Goal: Task Accomplishment & Management: Contribute content

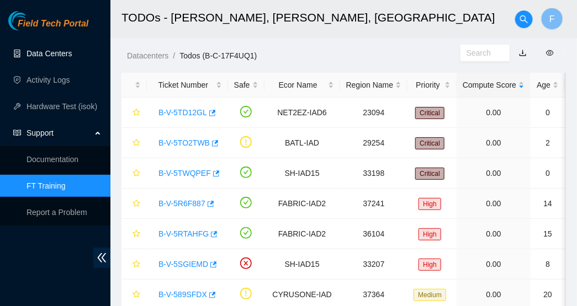
click at [43, 49] on link "Data Centers" at bounding box center [48, 53] width 45 height 9
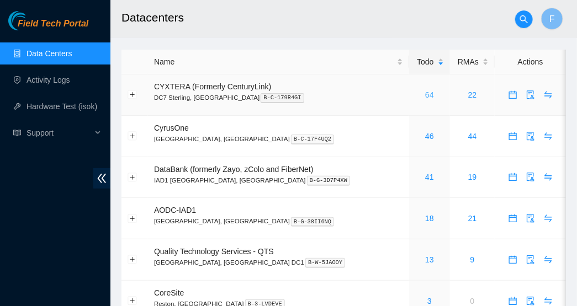
click at [425, 94] on link "64" at bounding box center [429, 94] width 9 height 9
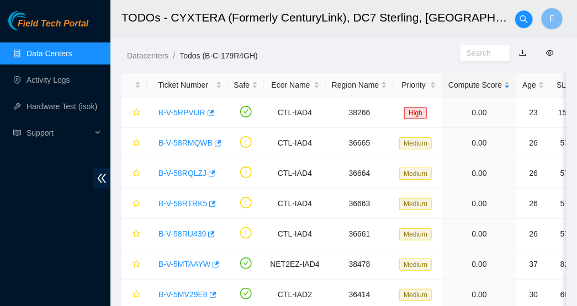
click at [72, 50] on link "Data Centers" at bounding box center [48, 53] width 45 height 9
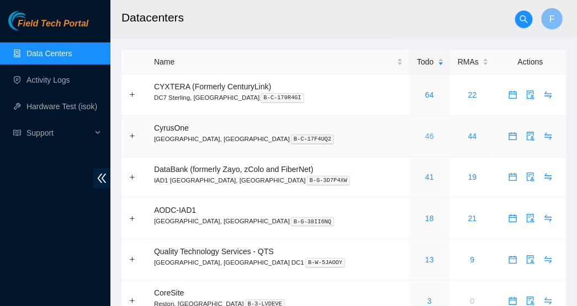
click at [425, 135] on link "46" at bounding box center [429, 136] width 9 height 9
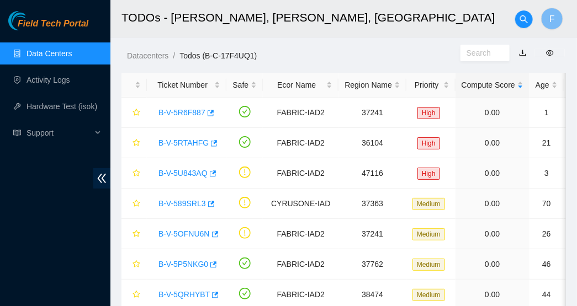
click at [72, 54] on link "Data Centers" at bounding box center [48, 53] width 45 height 9
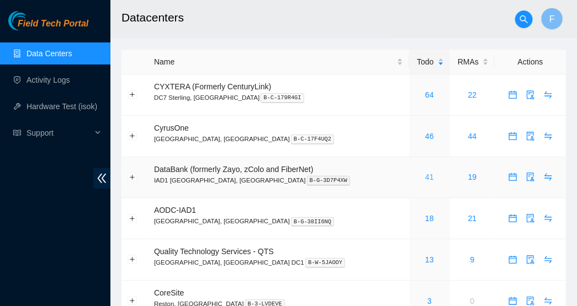
click at [425, 173] on link "41" at bounding box center [429, 177] width 9 height 9
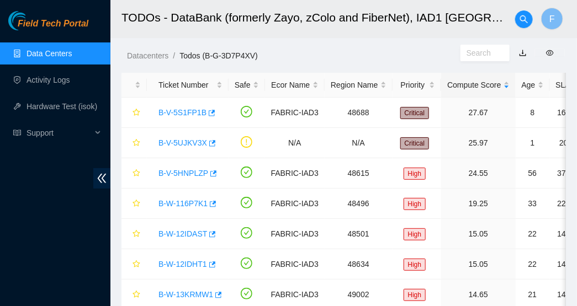
click at [60, 56] on link "Data Centers" at bounding box center [48, 53] width 45 height 9
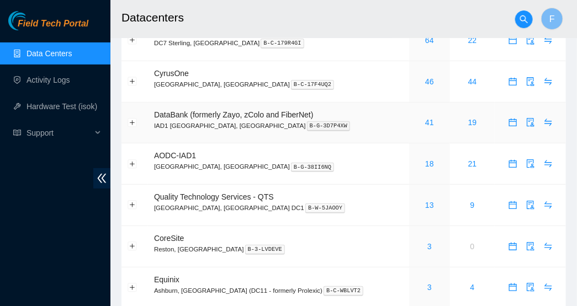
scroll to position [55, 0]
click at [425, 202] on link "13" at bounding box center [429, 204] width 9 height 9
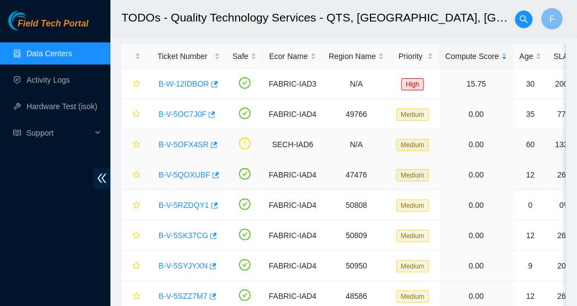
scroll to position [26, 0]
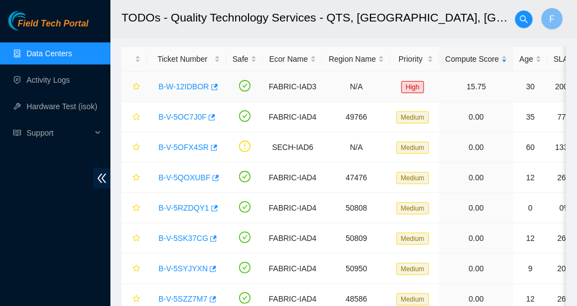
click at [178, 87] on link "B-W-12IDBOR" at bounding box center [183, 86] width 51 height 9
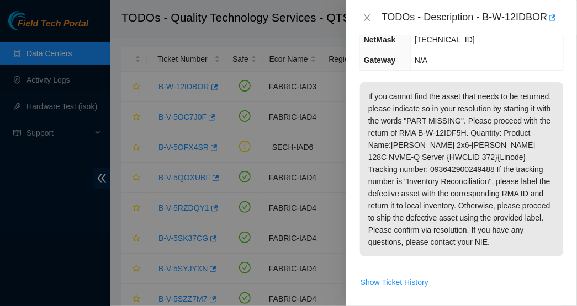
scroll to position [183, 0]
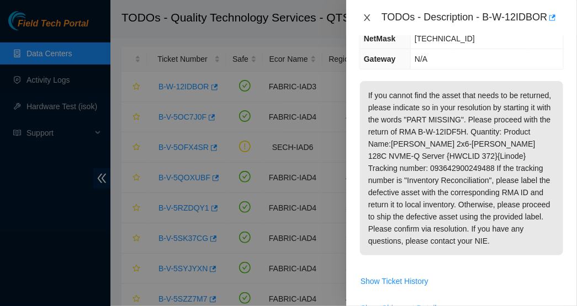
click at [369, 19] on icon "close" at bounding box center [367, 17] width 9 height 9
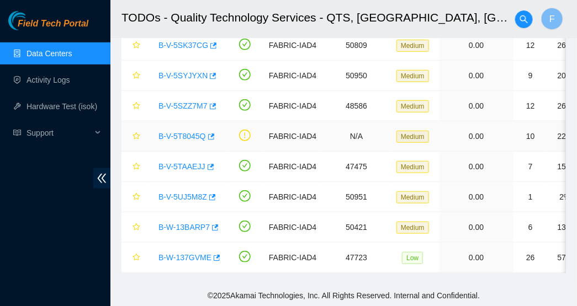
scroll to position [0, 0]
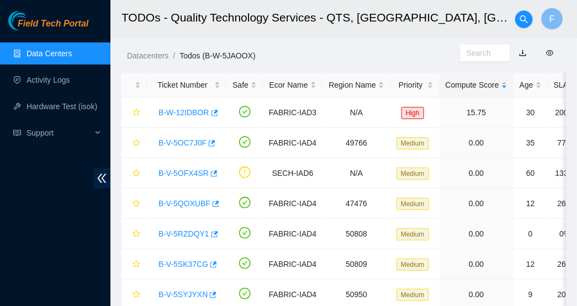
click at [72, 51] on link "Data Centers" at bounding box center [48, 53] width 45 height 9
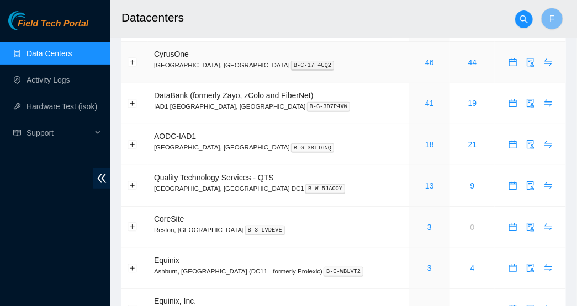
scroll to position [75, 0]
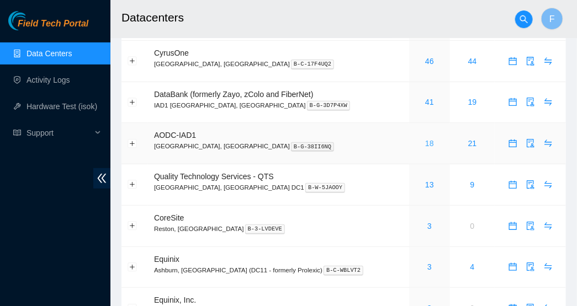
click at [425, 142] on link "18" at bounding box center [429, 143] width 9 height 9
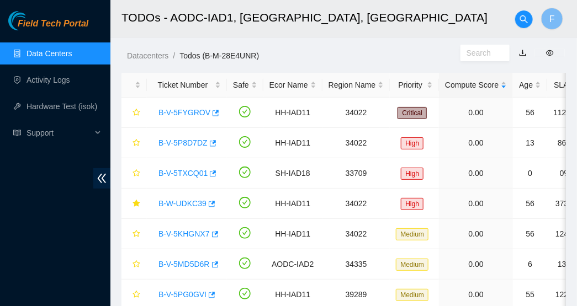
click at [46, 58] on link "Data Centers" at bounding box center [48, 53] width 45 height 9
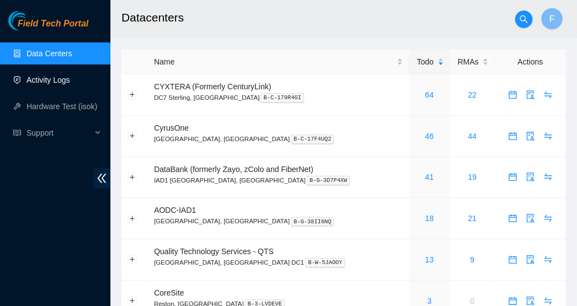
click at [50, 77] on link "Activity Logs" at bounding box center [48, 80] width 44 height 9
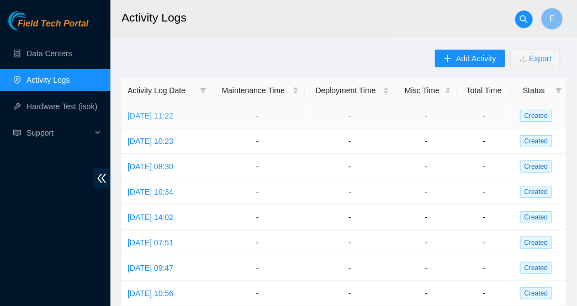
click at [173, 114] on link "[DATE] 11:22" at bounding box center [150, 115] width 46 height 9
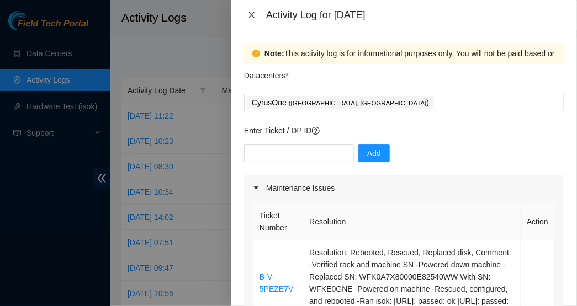
click at [251, 16] on icon "close" at bounding box center [251, 14] width 9 height 9
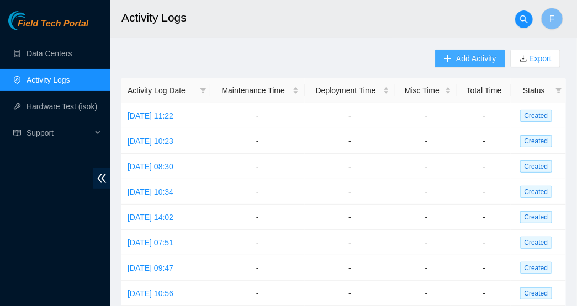
click at [479, 65] on button "Add Activity" at bounding box center [470, 59] width 70 height 18
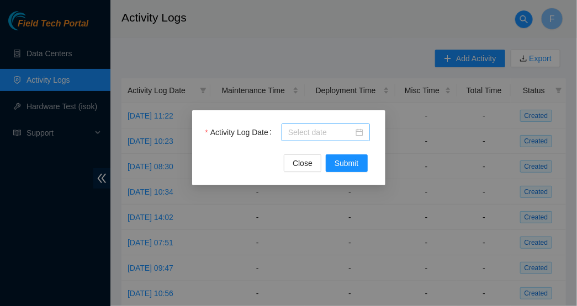
click at [358, 131] on div at bounding box center [325, 132] width 75 height 12
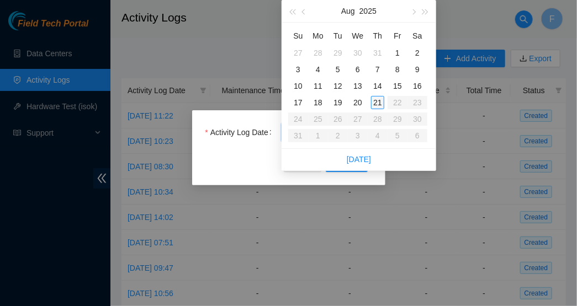
type input "[DATE]"
click at [374, 102] on div "21" at bounding box center [377, 102] width 13 height 13
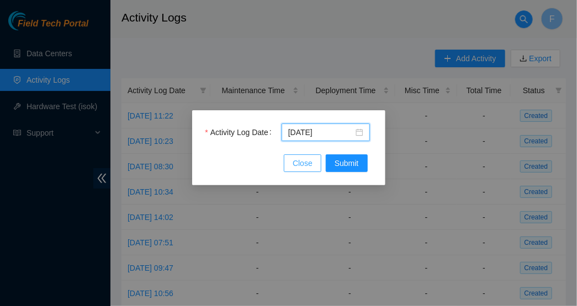
click at [311, 162] on span "Close" at bounding box center [302, 163] width 20 height 12
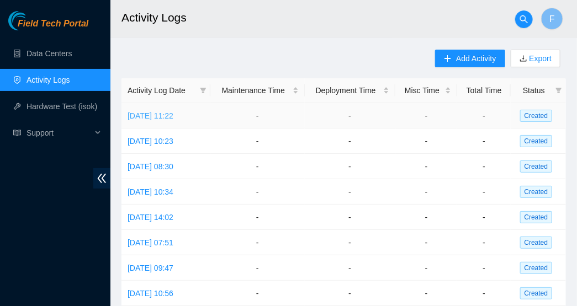
click at [173, 114] on link "[DATE] 11:22" at bounding box center [150, 115] width 46 height 9
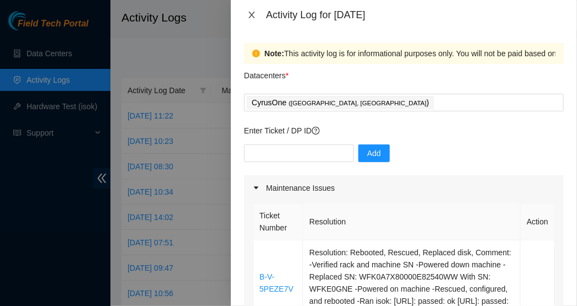
click at [252, 13] on icon "close" at bounding box center [251, 14] width 9 height 9
